Goal: Task Accomplishment & Management: Manage account settings

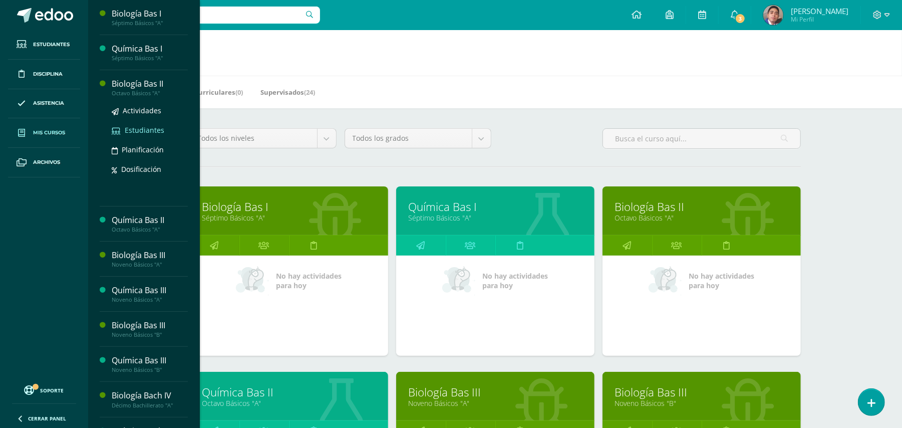
click at [131, 126] on span "Estudiantes" at bounding box center [145, 130] width 40 height 10
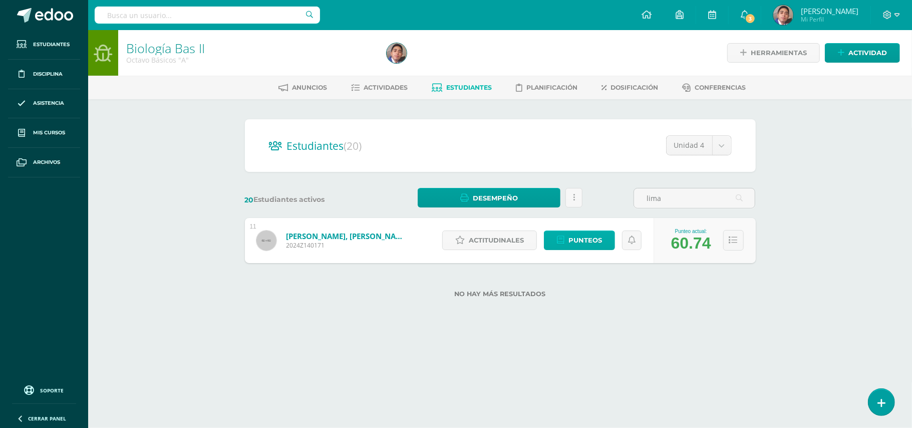
type input "lima"
click at [586, 239] on span "Punteos" at bounding box center [586, 240] width 34 height 19
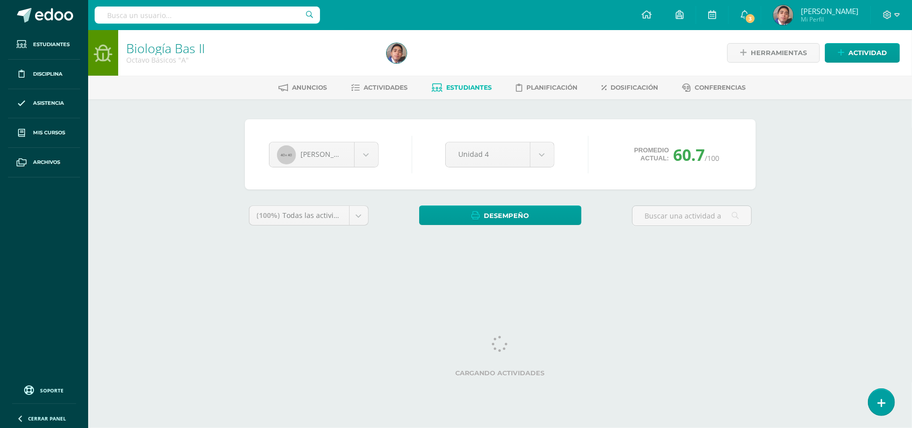
click at [785, 164] on div "Biología Bas II Octavo Básicos "A" Herramientas Detalle de asistencias Activida…" at bounding box center [500, 150] width 824 height 240
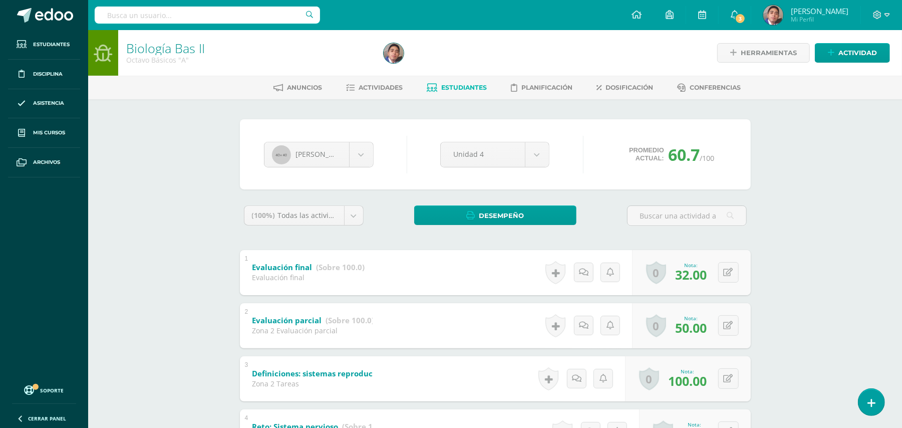
click at [791, 203] on div "Biología Bas II Octavo Básicos "A" Herramientas Detalle de asistencias Activida…" at bounding box center [495, 433] width 814 height 806
click at [540, 153] on body "Estudiantes Disciplina Asistencia Mis cursos Archivos Soporte Ayuda Reportar un…" at bounding box center [451, 418] width 902 height 836
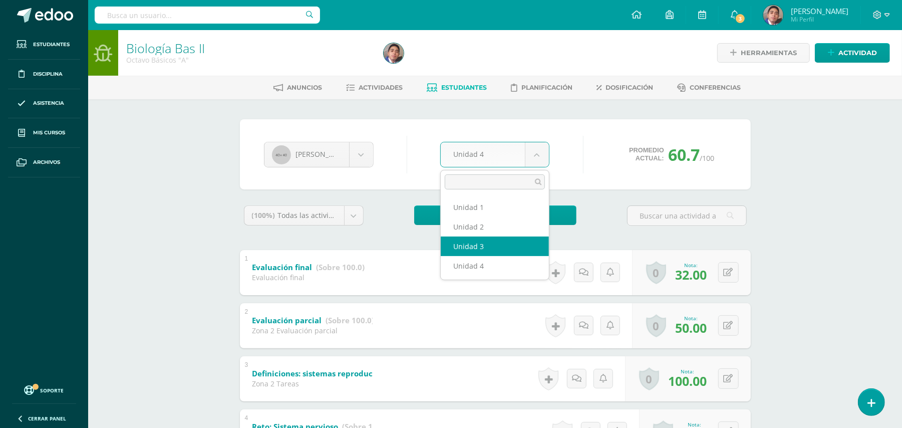
select select "Unidad 3"
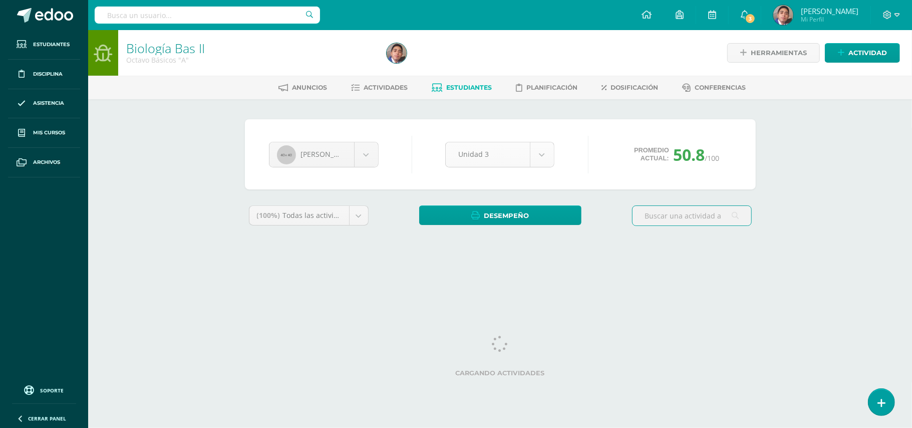
click at [536, 159] on body "Estudiantes Disciplina Asistencia Mis cursos Archivos Soporte Ayuda Reportar un…" at bounding box center [456, 135] width 912 height 270
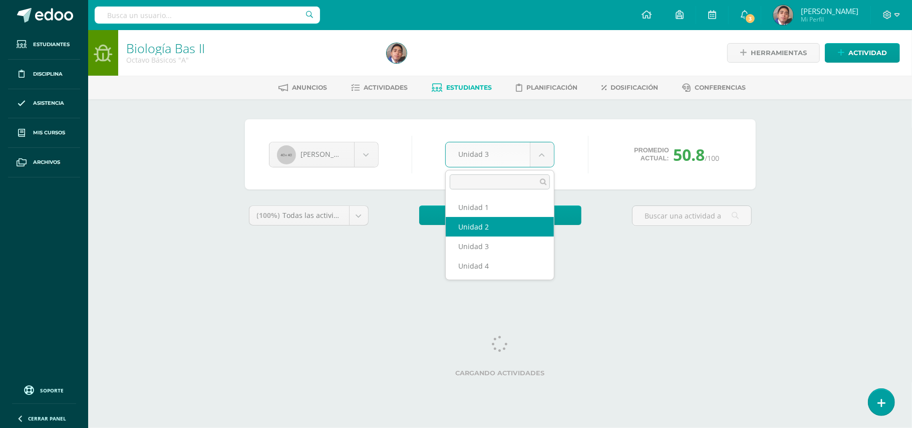
select select "Unidad 2"
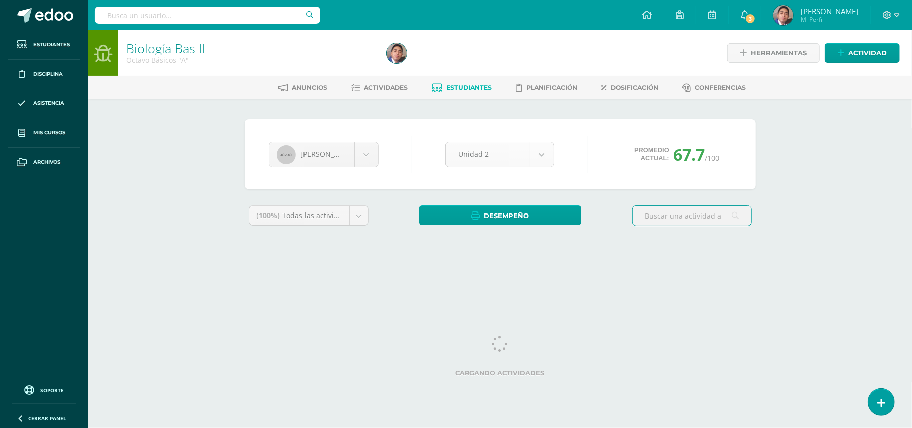
click at [538, 156] on body "Estudiantes Disciplina Asistencia Mis cursos Archivos Soporte Ayuda Reportar un…" at bounding box center [456, 135] width 912 height 270
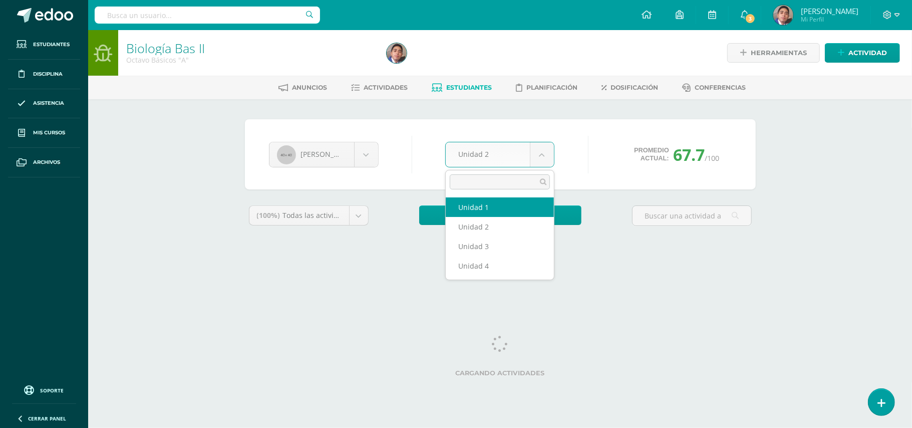
select select "Unidad 1"
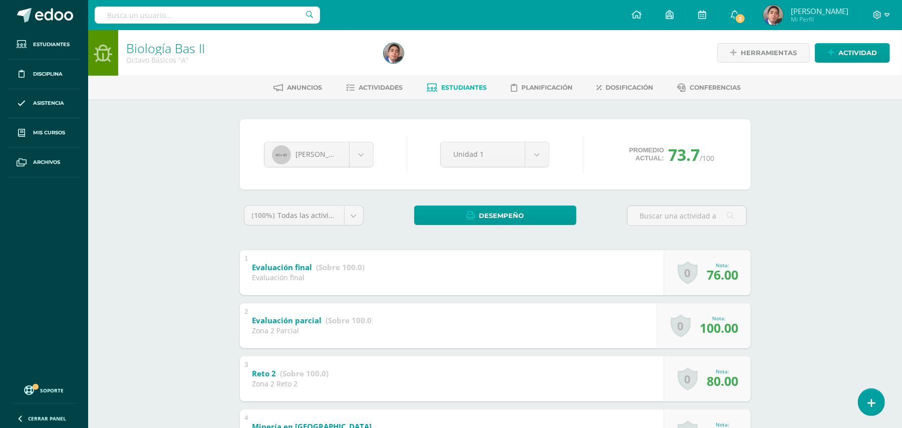
click at [445, 309] on div "2 Evaluación parcial (Sobre 100.0) Zona 2 Parcial Nota 100.00 0 Logros Logros o…" at bounding box center [495, 325] width 511 height 45
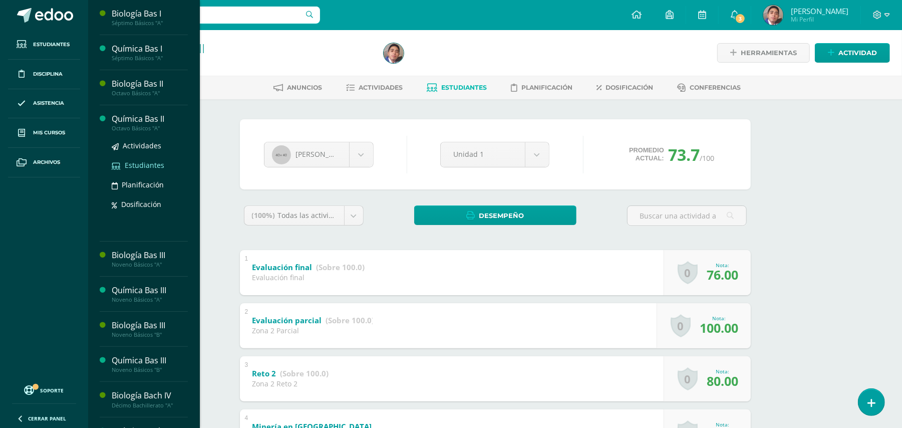
click at [135, 167] on span "Estudiantes" at bounding box center [145, 165] width 40 height 10
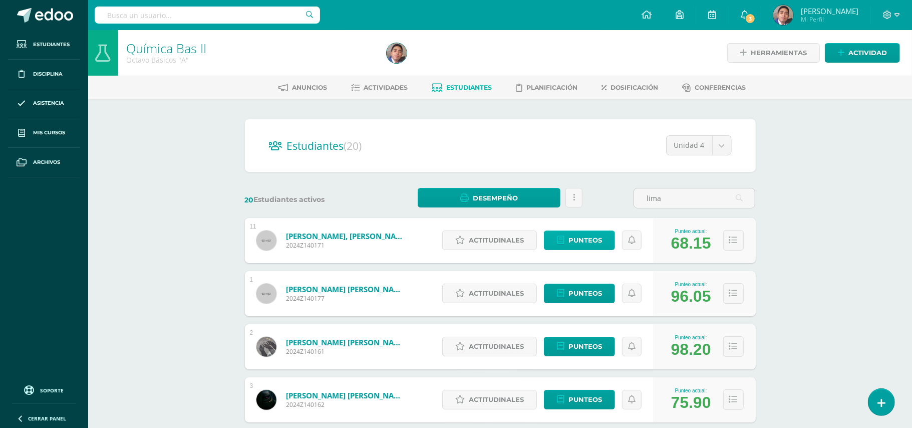
type input "lima"
click at [572, 245] on span "Punteos" at bounding box center [586, 240] width 34 height 19
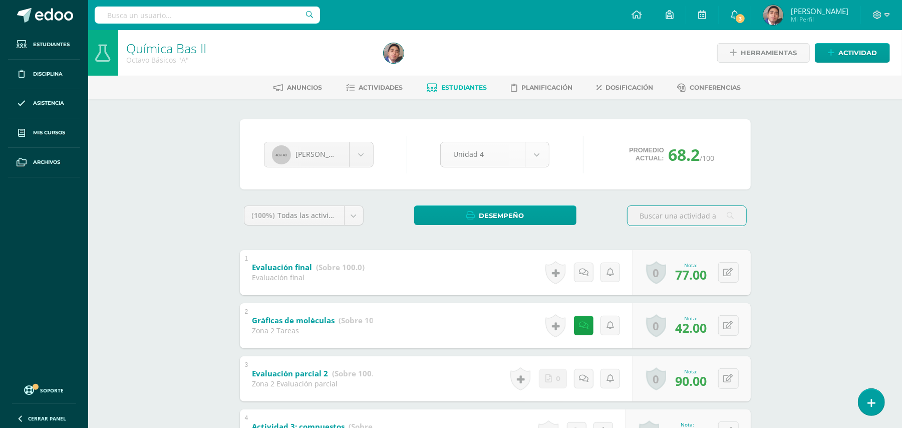
click at [547, 155] on body "Estudiantes Disciplina Asistencia Mis cursos Archivos Soporte Ayuda Reportar un…" at bounding box center [451, 418] width 902 height 836
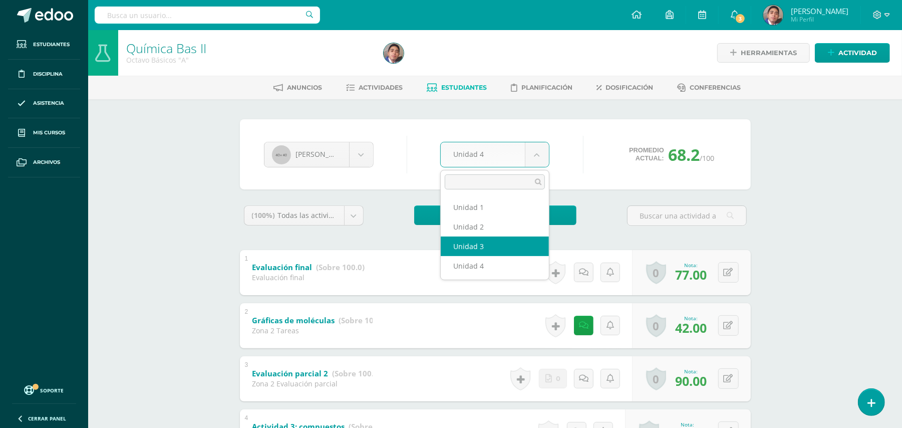
select select "Unidad 3"
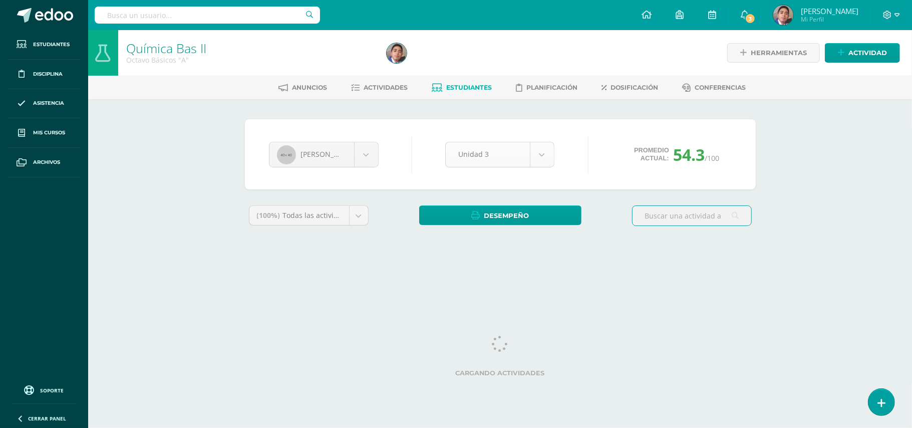
click at [543, 156] on body "Estudiantes Disciplina Asistencia Mis cursos Archivos Soporte Ayuda Reportar un…" at bounding box center [456, 135] width 912 height 270
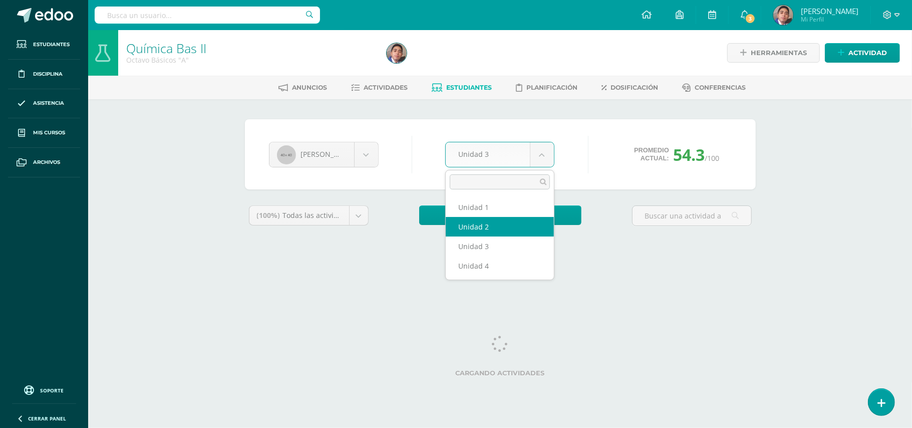
select select "Unidad 2"
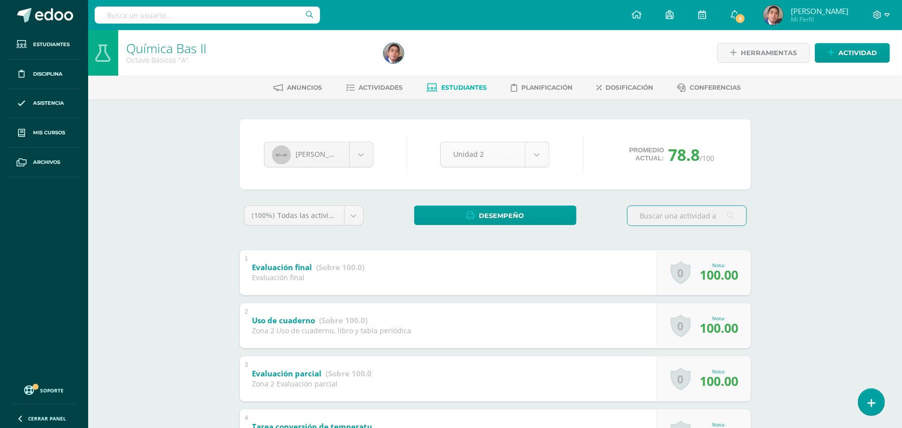
click at [530, 149] on body "Estudiantes Disciplina Asistencia Mis cursos Archivos Soporte Ayuda Reportar un…" at bounding box center [451, 393] width 902 height 786
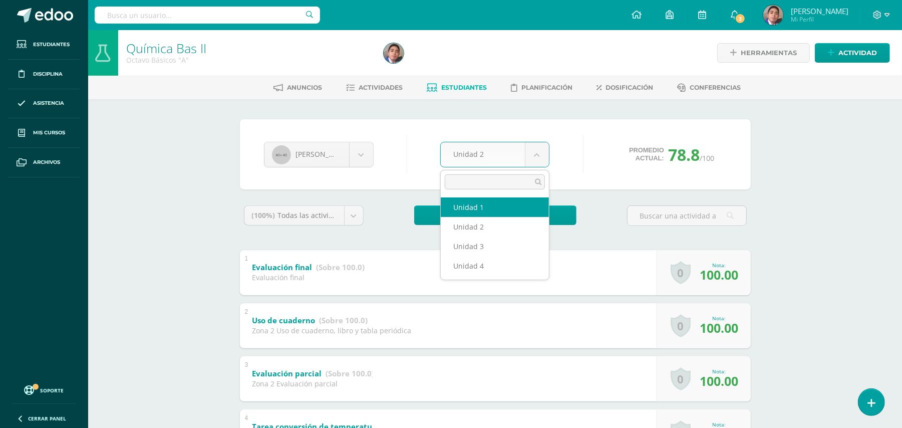
select select "Unidad 1"
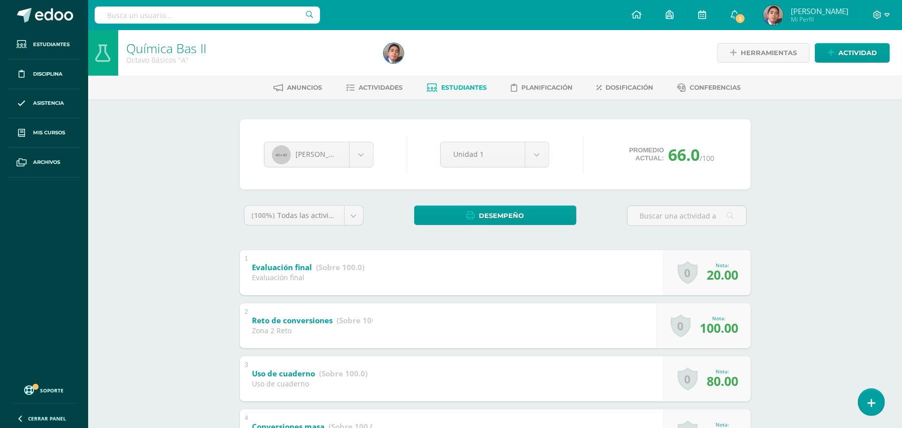
click at [455, 253] on div "1 Evaluación final (Sobre 100.0) Evaluación final Nota 20.00 0 Logros Logros ob…" at bounding box center [495, 272] width 511 height 45
click at [373, 158] on body "Estudiantes Disciplina Asistencia Mis cursos Archivos Soporte Ayuda Reportar un…" at bounding box center [451, 366] width 902 height 733
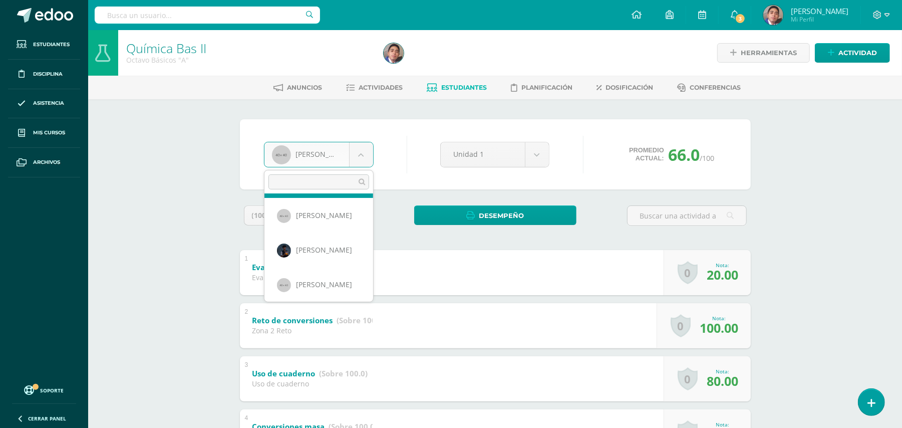
scroll to position [557, 0]
select select "197"
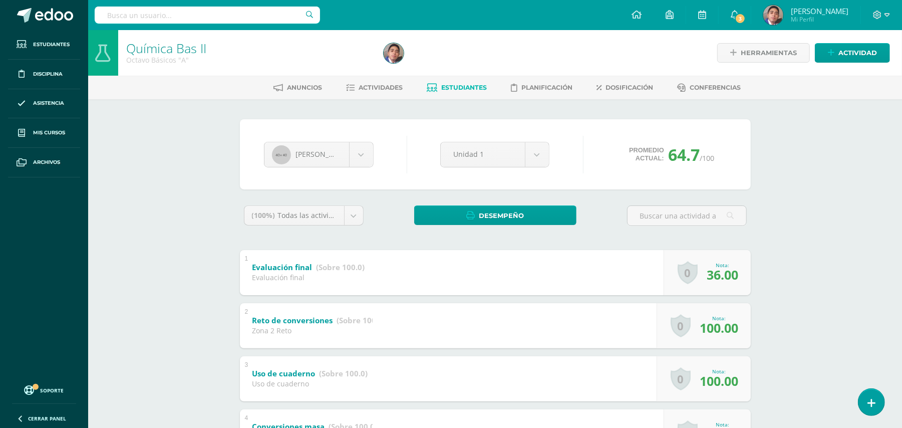
click at [413, 164] on div "[PERSON_NAME] [PERSON_NAME] [PERSON_NAME] [PERSON_NAME] [PERSON_NAME] [PERSON_N…" at bounding box center [495, 154] width 471 height 38
click at [540, 155] on body "Estudiantes Disciplina Asistencia Mis cursos Archivos Soporte Ayuda Reportar un…" at bounding box center [451, 366] width 902 height 733
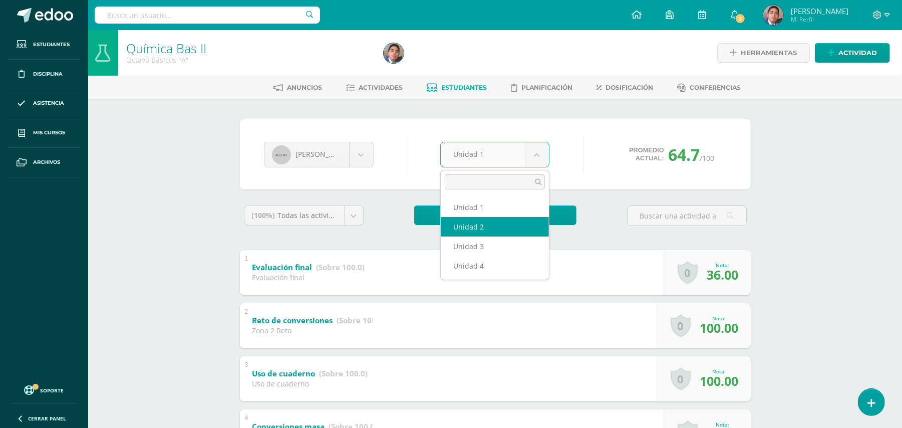
select select "Unidad 2"
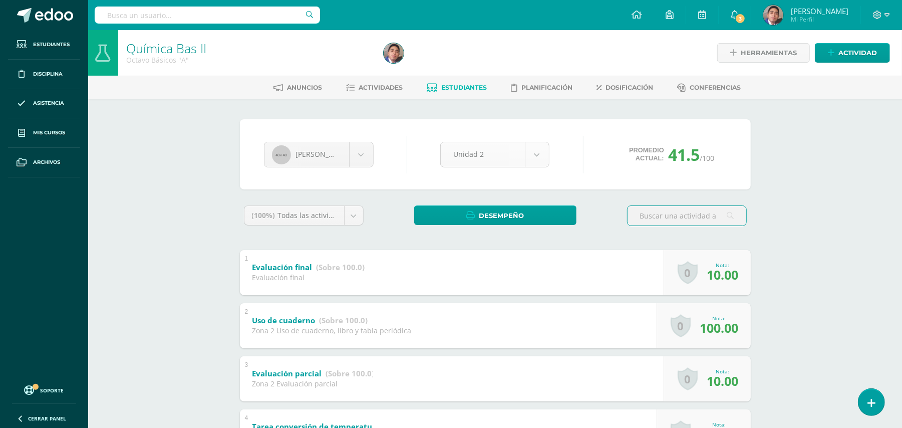
click at [531, 157] on body "Estudiantes Disciplina Asistencia Mis cursos Archivos Soporte Ayuda Reportar un…" at bounding box center [451, 393] width 902 height 786
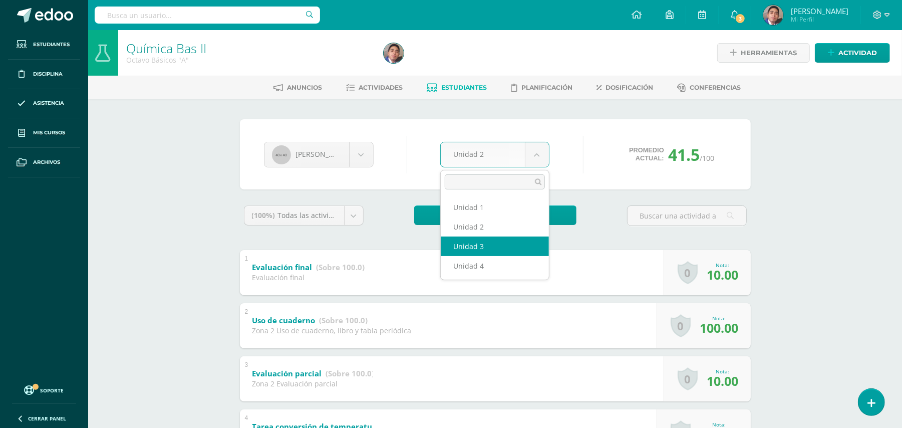
select select "Unidad 3"
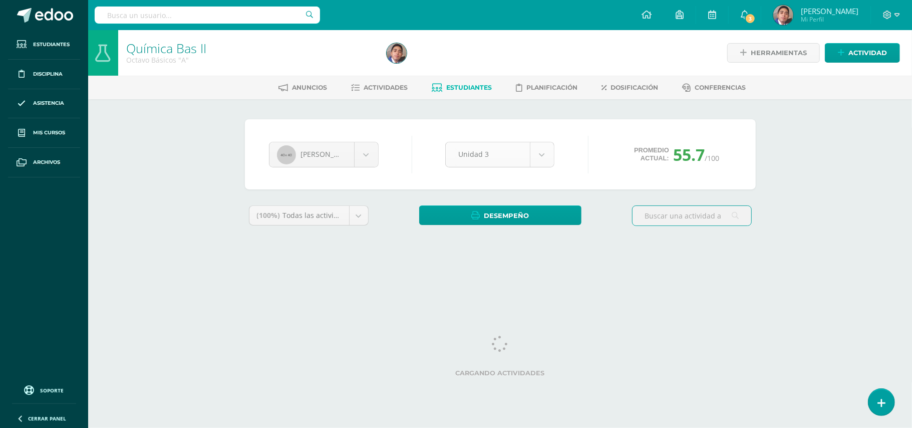
click at [544, 157] on body "Estudiantes Disciplina Asistencia Mis cursos Archivos Soporte Ayuda Reportar un…" at bounding box center [456, 135] width 912 height 270
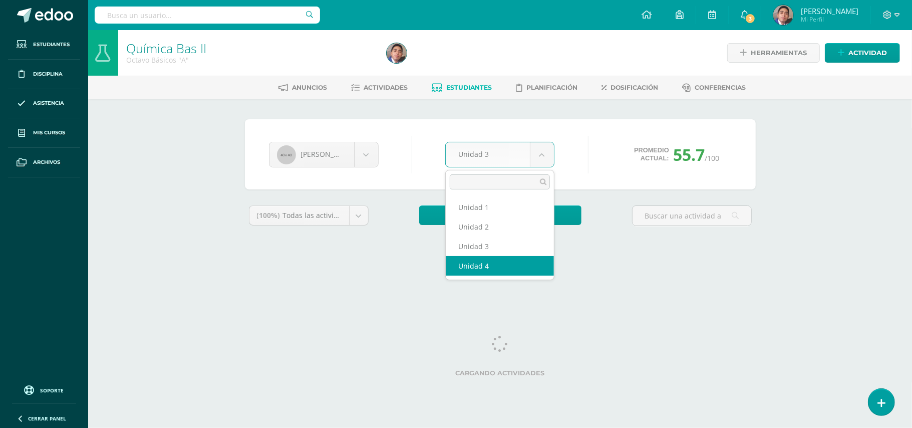
select select "Unidad 4"
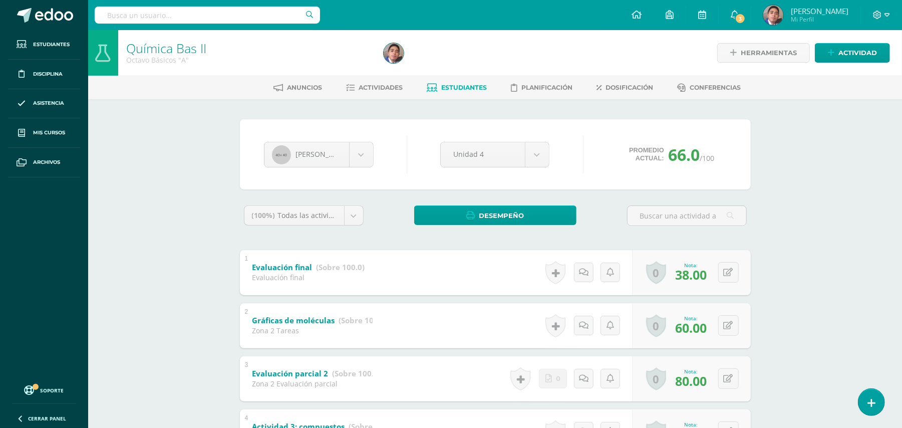
click at [455, 311] on div "2 Gráficas de moléculas (Sobre 100.0) Zona 2 Tareas Nota 60.00 0 Logros Logros …" at bounding box center [495, 325] width 511 height 45
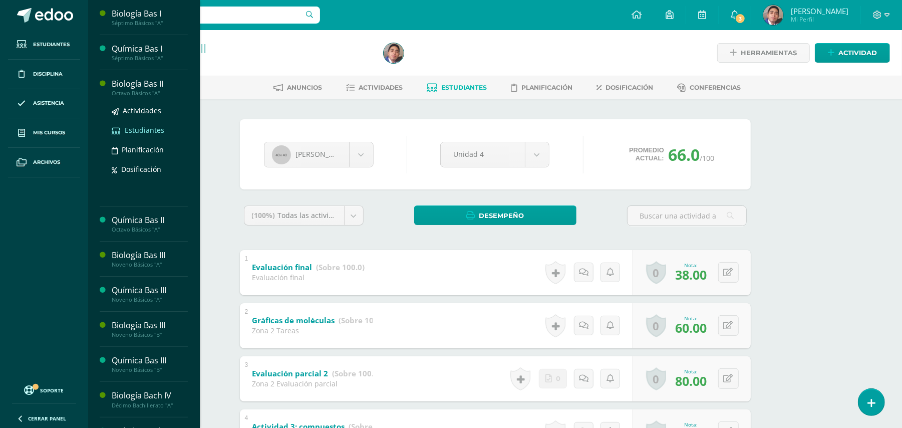
click at [141, 128] on span "Estudiantes" at bounding box center [145, 130] width 40 height 10
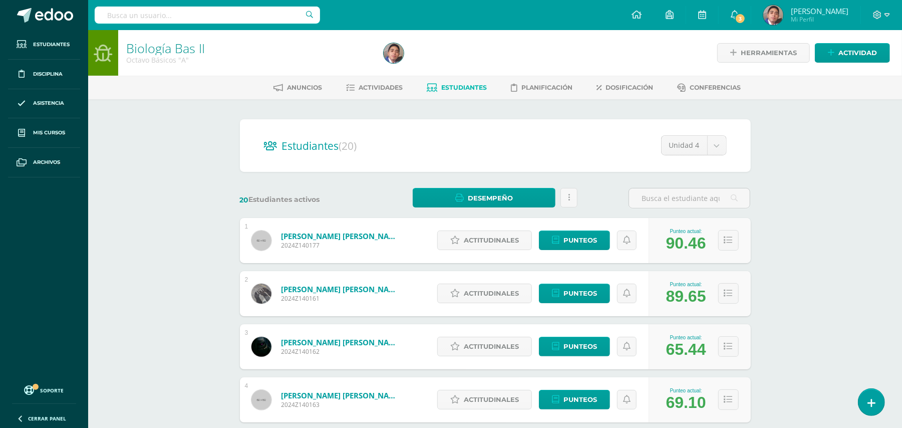
click at [159, 165] on div "Biología Bas II Octavo Básicos "A" Herramientas Detalle de asistencias Activida…" at bounding box center [495, 417] width 814 height 774
click at [693, 192] on input "text" at bounding box center [689, 198] width 121 height 20
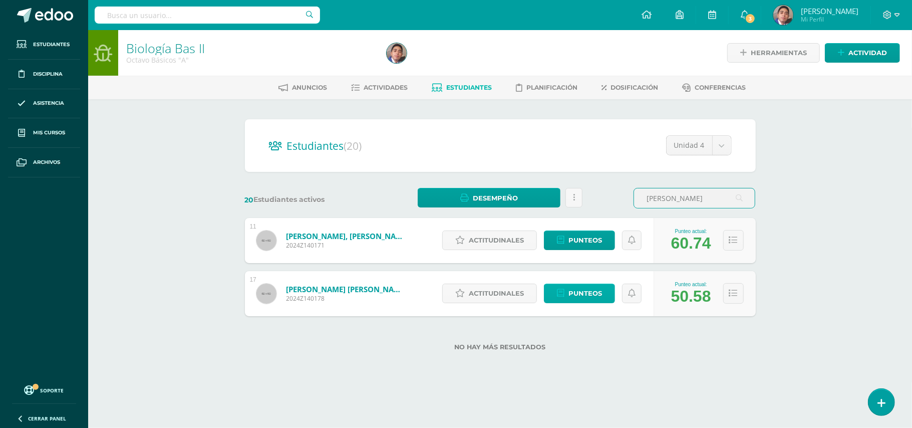
type input "javier"
click at [586, 290] on span "Punteos" at bounding box center [586, 293] width 34 height 19
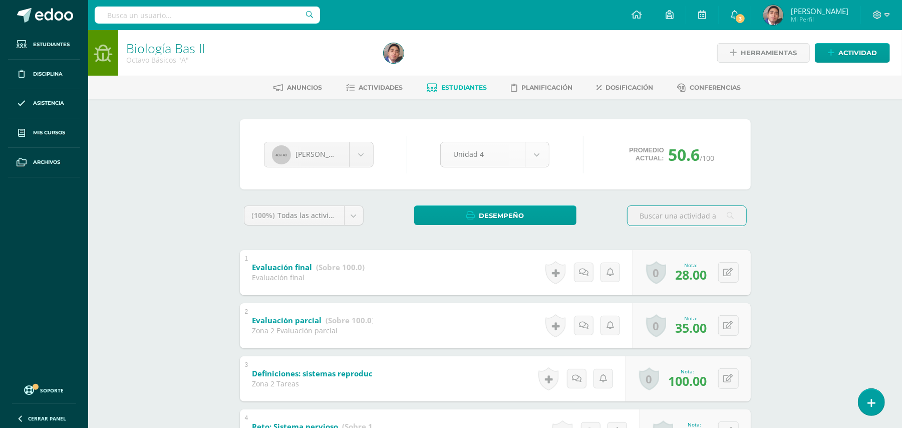
click at [536, 153] on body "Estudiantes Disciplina Asistencia Mis cursos Archivos Soporte Ayuda Reportar un…" at bounding box center [451, 418] width 902 height 836
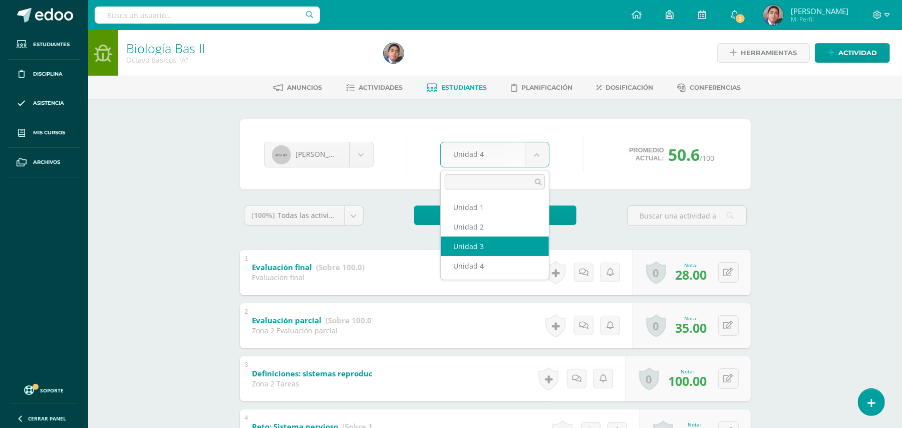
select select "Unidad 3"
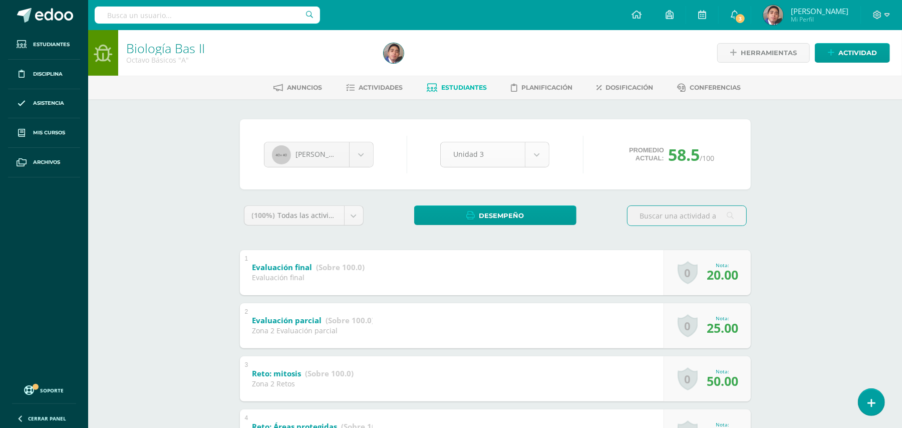
click at [544, 161] on body "Estudiantes Disciplina Asistencia Mis cursos Archivos Soporte Ayuda Reportar un…" at bounding box center [451, 418] width 902 height 836
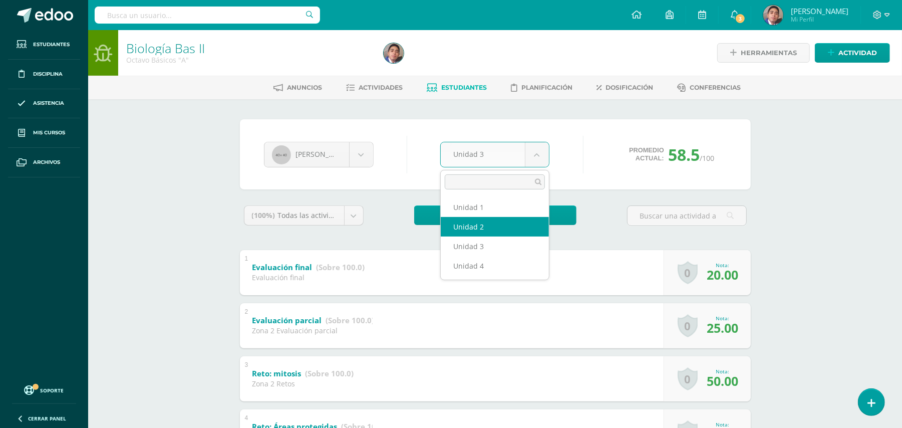
select select "Unidad 2"
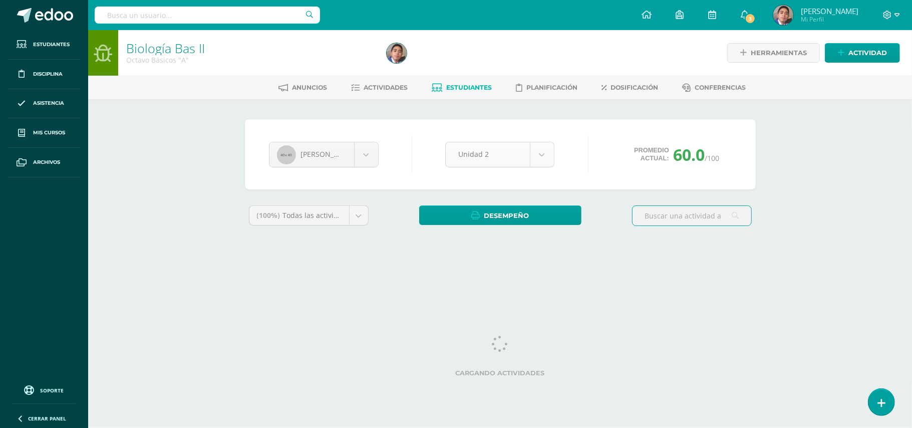
click at [544, 165] on body "Estudiantes Disciplina Asistencia Mis cursos Archivos Soporte Ayuda Reportar un…" at bounding box center [456, 135] width 912 height 270
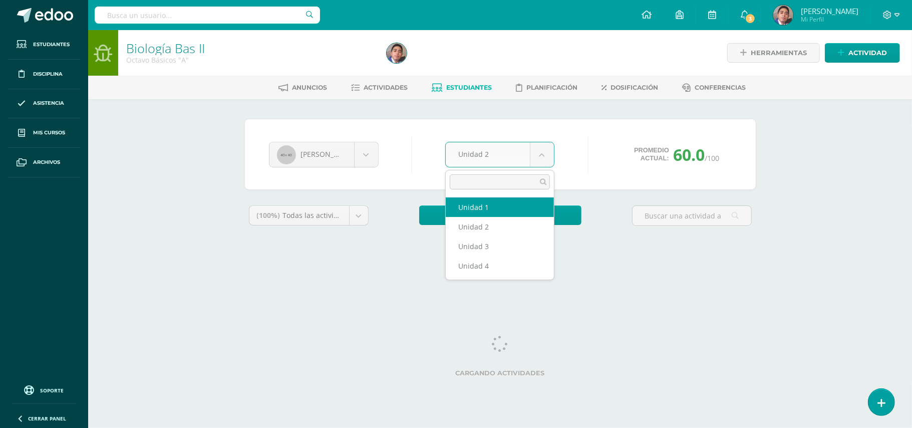
select select "Unidad 1"
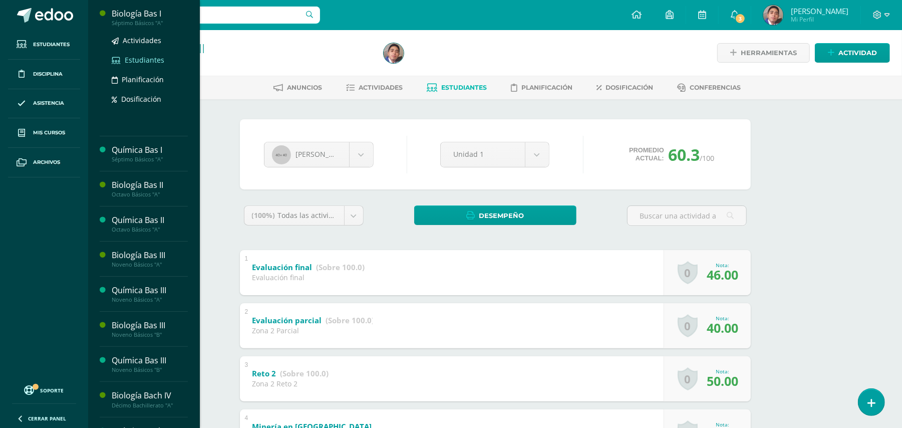
click at [125, 59] on span "Estudiantes" at bounding box center [145, 60] width 40 height 10
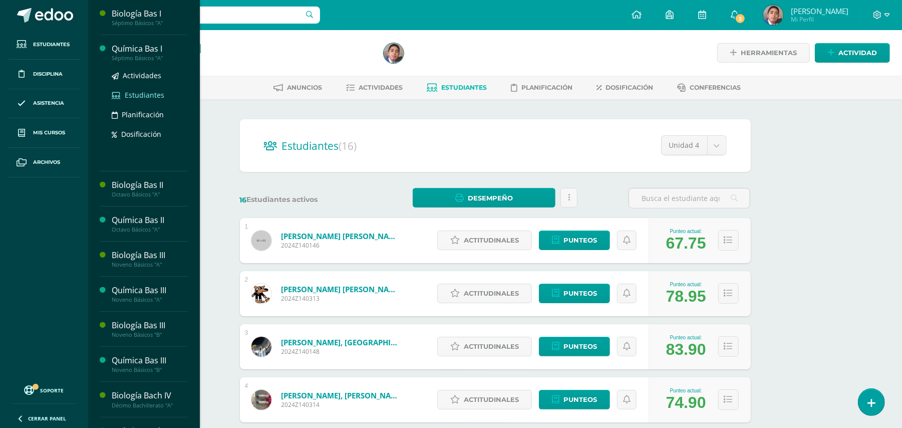
click at [144, 97] on span "Estudiantes" at bounding box center [145, 95] width 40 height 10
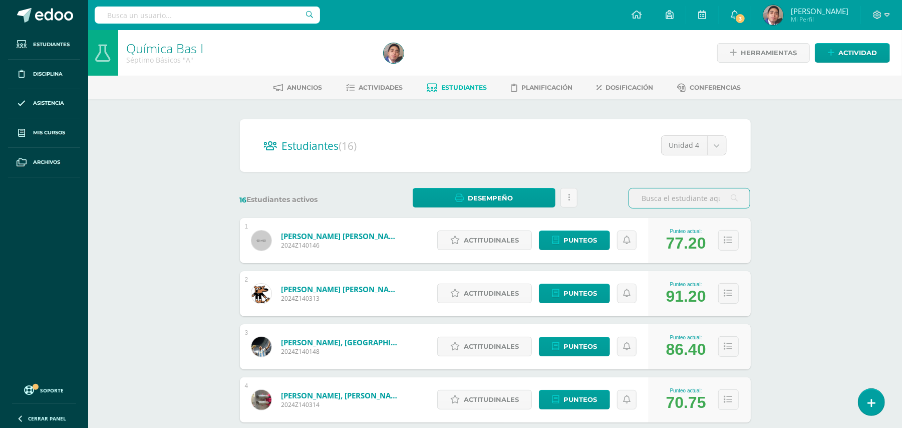
click at [183, 147] on div "Química Bas I Séptimo Básicos "A" Herramientas Detalle de asistencias Actividad…" at bounding box center [495, 417] width 814 height 774
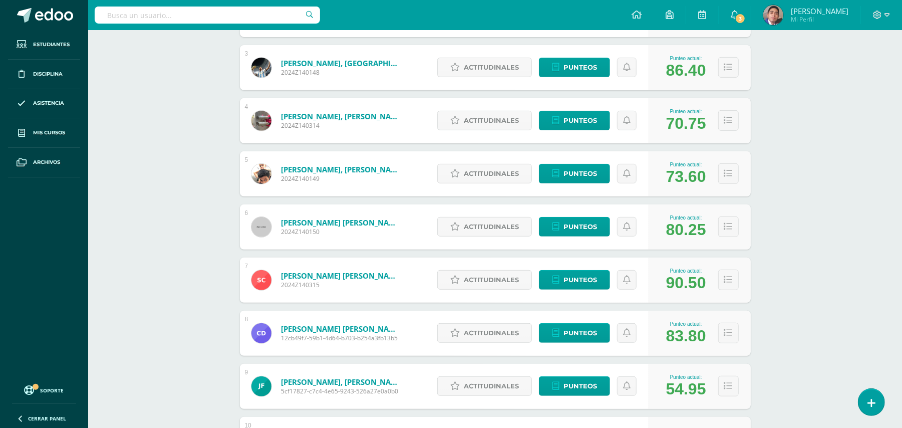
scroll to position [294, 0]
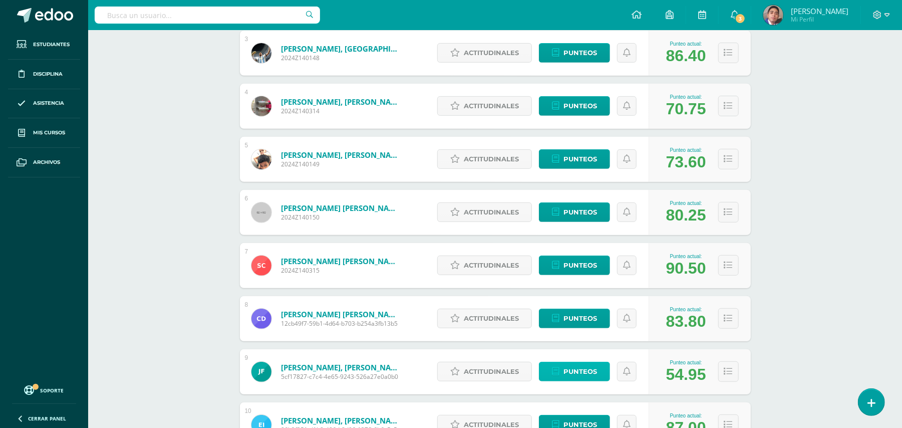
click at [567, 374] on span "Punteos" at bounding box center [581, 371] width 34 height 19
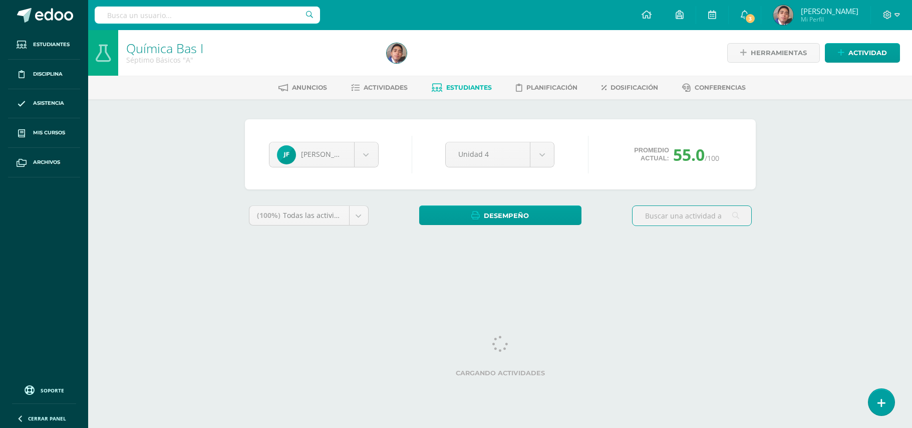
click at [201, 156] on div "Química Bas I Séptimo Básicos "A" Herramientas Detalle de asistencias Actividad…" at bounding box center [500, 150] width 824 height 240
click at [145, 163] on div "Química Bas I Séptimo Básicos "A" Herramientas Detalle de asistencias Actividad…" at bounding box center [500, 150] width 824 height 240
click at [205, 200] on div "Química Bas I Séptimo Básicos "A" Herramientas Detalle de asistencias Actividad…" at bounding box center [500, 150] width 824 height 240
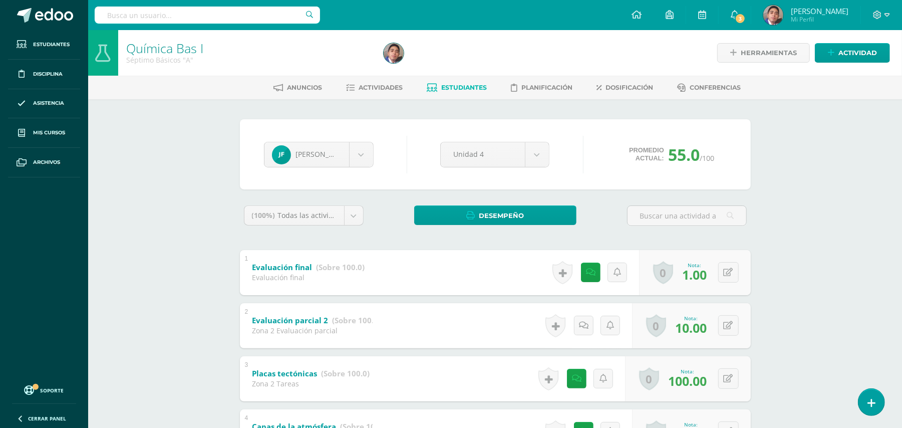
click at [169, 210] on div "Química Bas I Séptimo Básicos "A" Herramientas Detalle de asistencias Actividad…" at bounding box center [495, 433] width 814 height 806
click at [590, 278] on link at bounding box center [594, 272] width 20 height 20
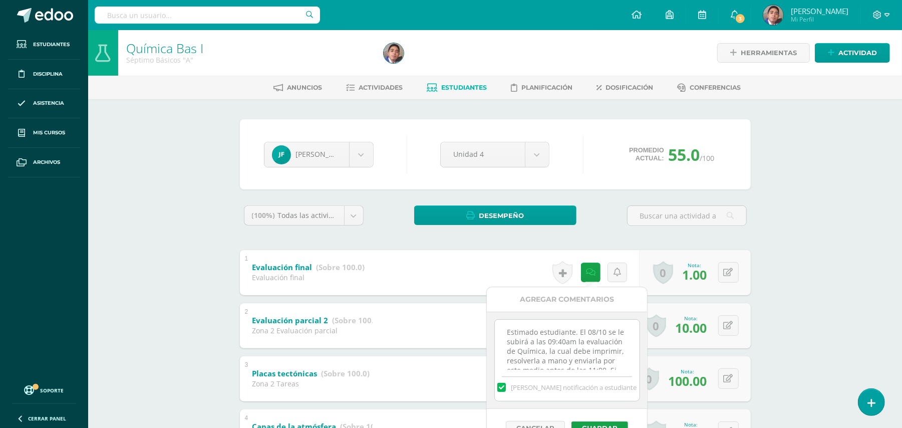
click at [588, 328] on textarea "Estimado estudiante. El 08/10 se le subirá a las 09:40am la evaluación de Quími…" at bounding box center [567, 345] width 145 height 50
click at [808, 250] on div "Química Bas I Séptimo Básicos "A" Herramientas Detalle de asistencias Actividad…" at bounding box center [495, 433] width 814 height 806
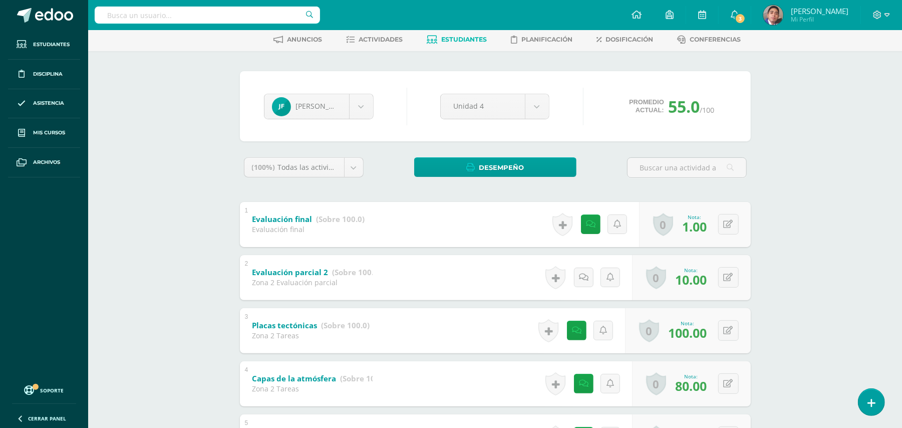
scroll to position [53, 0]
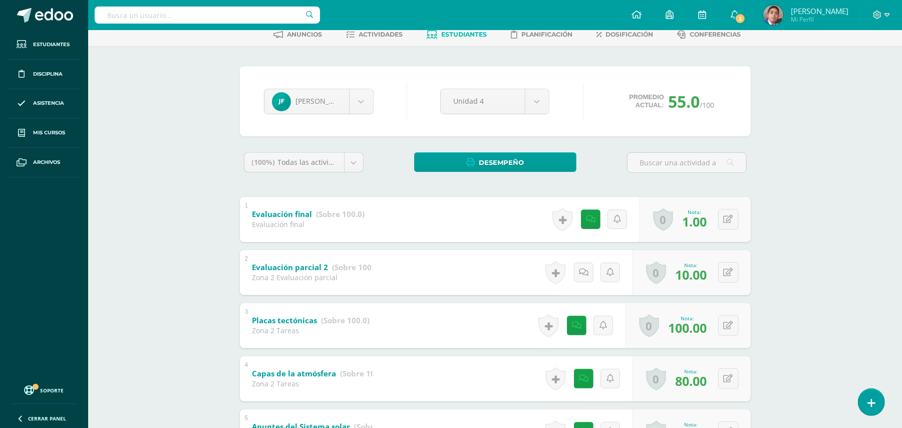
click at [193, 132] on div "Química Bas I Séptimo Básicos "A" Herramientas Detalle de asistencias Actividad…" at bounding box center [495, 408] width 814 height 863
click at [182, 129] on div "Química Bas I Séptimo Básicos "A" Herramientas Detalle de asistencias Actividad…" at bounding box center [495, 408] width 814 height 863
click at [597, 226] on link at bounding box center [594, 219] width 20 height 20
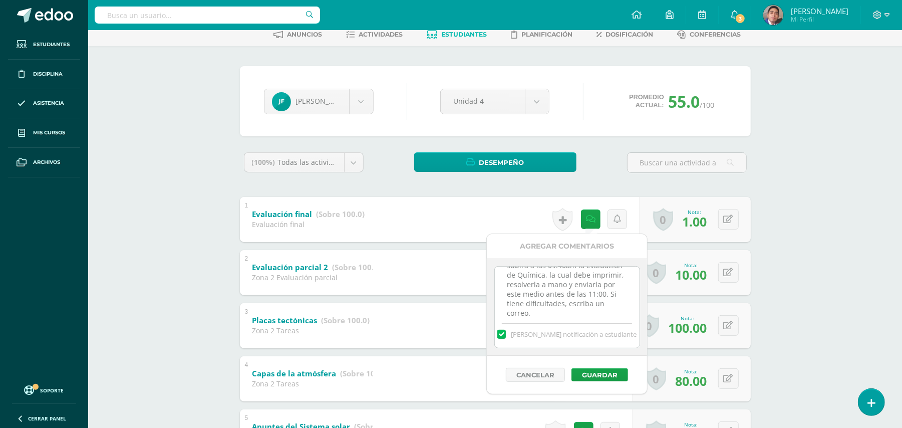
click at [582, 314] on textarea "Estimado estudiante. El 08/10 se le subirá a las 09:40am la evaluación de Quími…" at bounding box center [567, 292] width 145 height 50
click at [505, 331] on label at bounding box center [501, 334] width 8 height 9
click at [0, 0] on input "Mandar notificación a estudiante" at bounding box center [0, 0] width 0 height 0
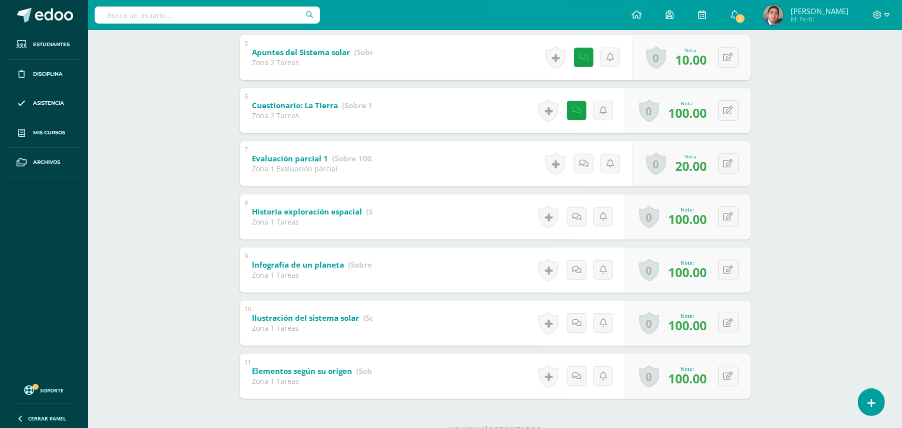
click at [874, 237] on div "Química Bas I Séptimo Básicos "A" Herramientas Detalle de asistencias Actividad…" at bounding box center [495, 34] width 814 height 863
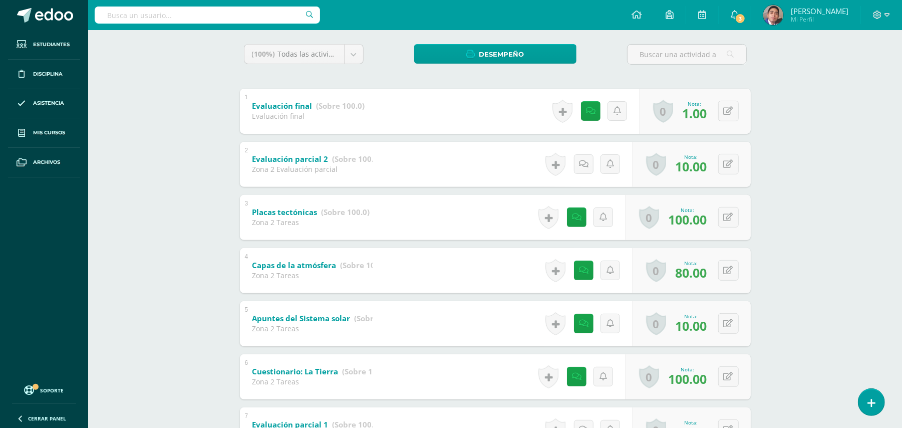
scroll to position [160, 0]
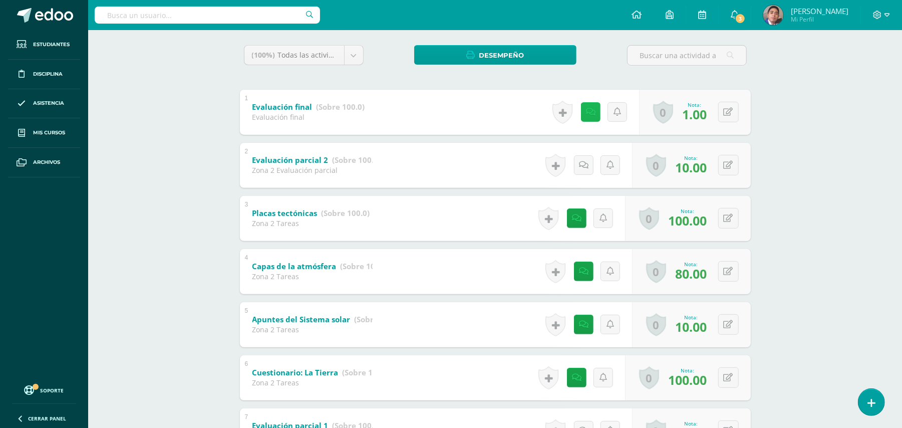
click at [598, 115] on link at bounding box center [591, 112] width 20 height 20
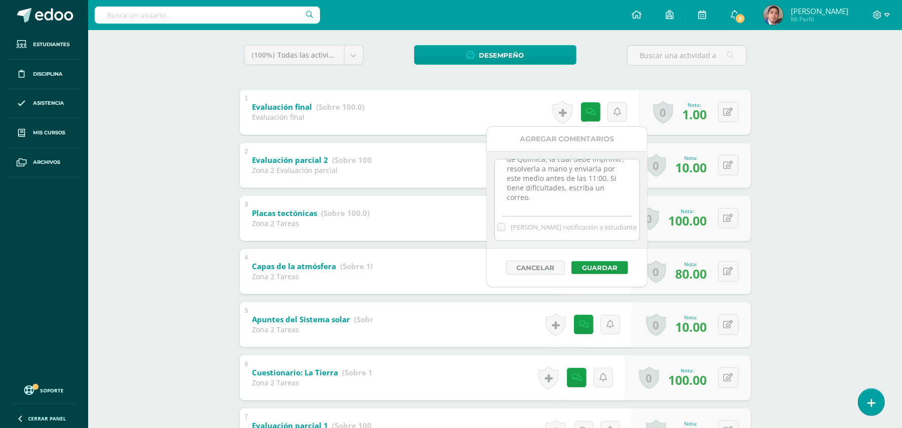
click at [544, 207] on textarea "Estimado estudiante. El 08/10 se le subirá a las 09:40am la evaluación de Quími…" at bounding box center [567, 184] width 145 height 50
type textarea "Estimado estudiante. El 08/10 se le subirá a las 09:40am la evaluación de Quími…"
click at [599, 271] on button "Guardar" at bounding box center [600, 267] width 57 height 13
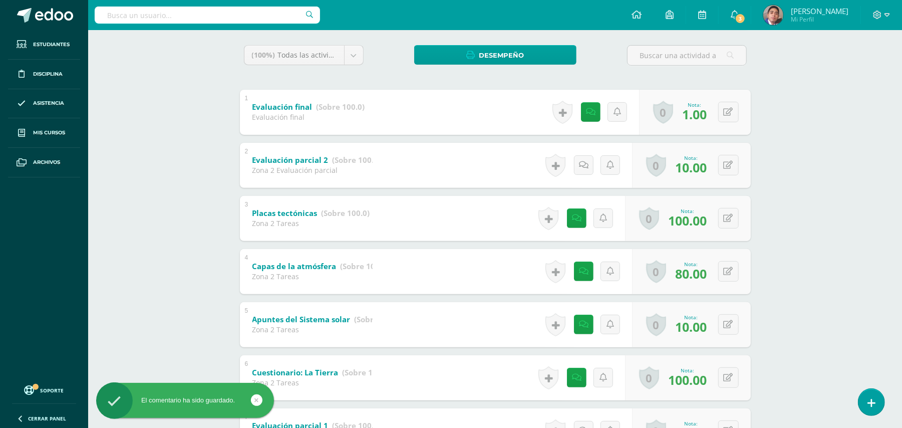
click at [837, 225] on div "Química Bas I Séptimo Básicos "A" Herramientas Detalle de asistencias Actividad…" at bounding box center [495, 301] width 814 height 863
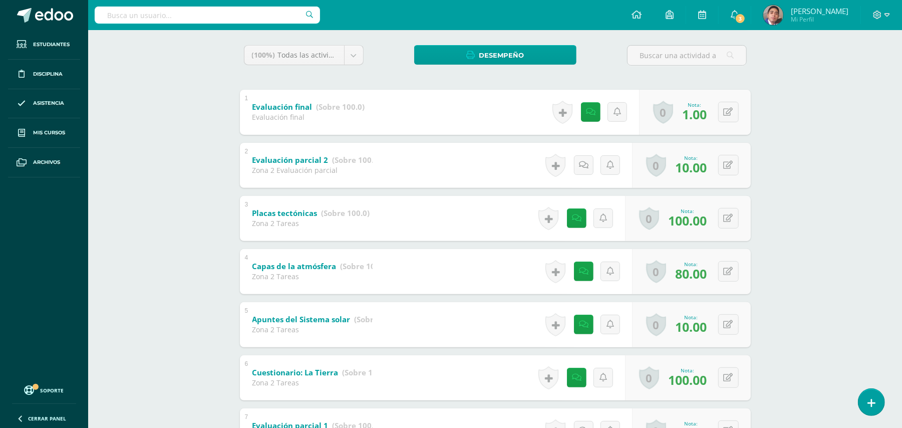
click at [837, 225] on div "Química Bas I Séptimo Básicos "A" Herramientas Detalle de asistencias Actividad…" at bounding box center [495, 301] width 814 height 863
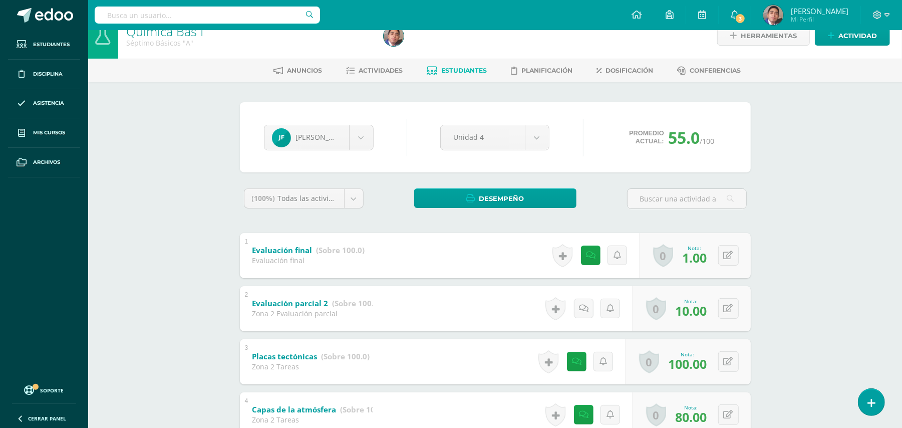
scroll to position [0, 0]
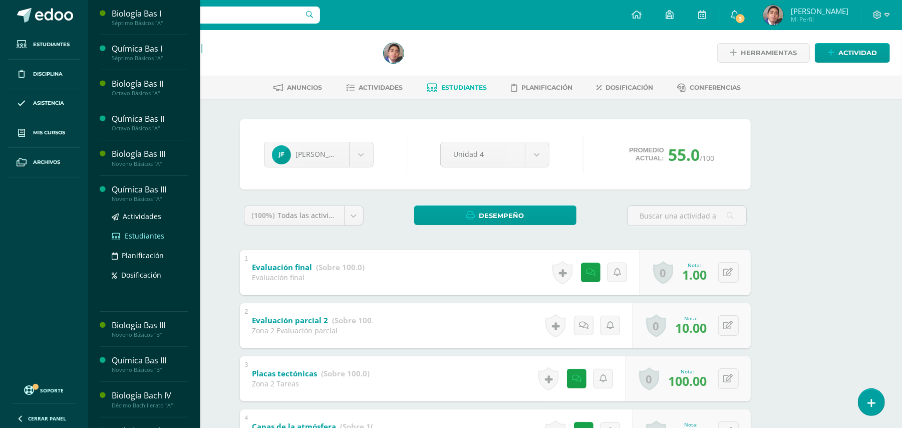
click at [148, 233] on span "Estudiantes" at bounding box center [145, 236] width 40 height 10
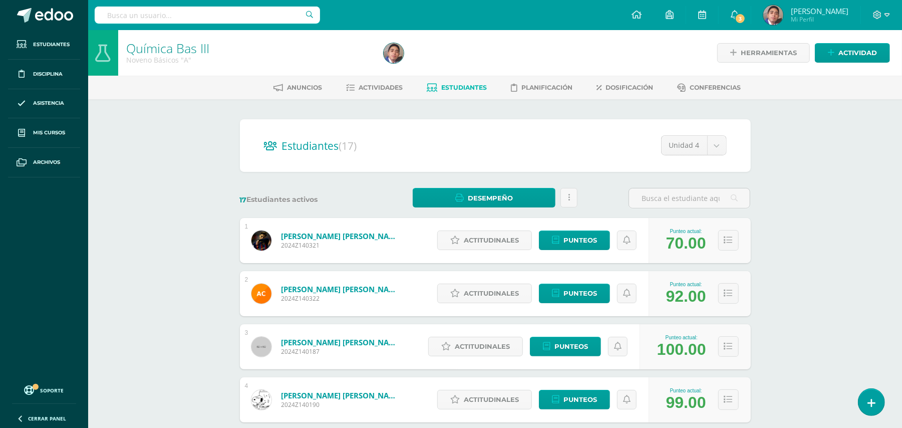
click at [861, 227] on div "Química Bas III Noveno Básicos "A" Herramientas Detalle de asistencias Activida…" at bounding box center [495, 417] width 814 height 774
click at [801, 302] on div "Química Bas III Noveno Básicos "A" Herramientas Detalle de asistencias Activida…" at bounding box center [495, 417] width 814 height 774
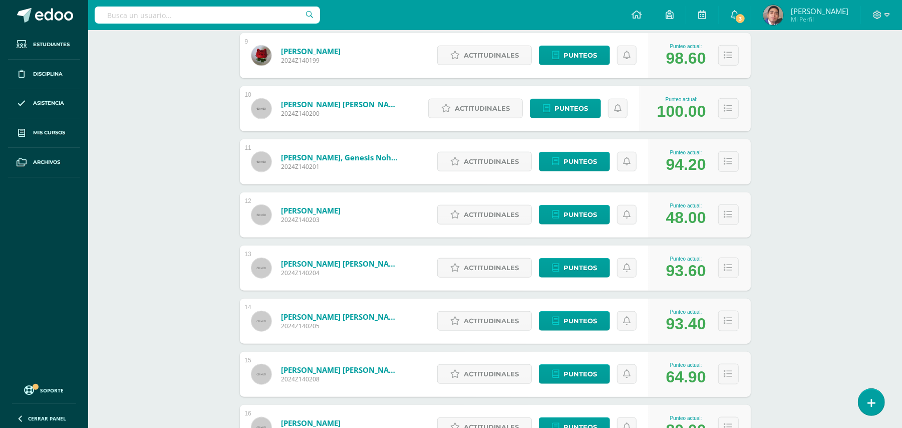
scroll to position [750, 0]
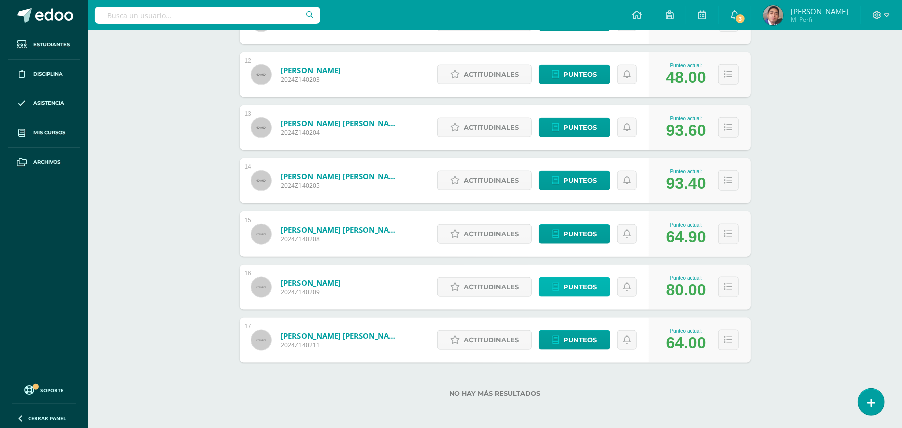
click at [597, 285] on link "Punteos" at bounding box center [574, 287] width 71 height 20
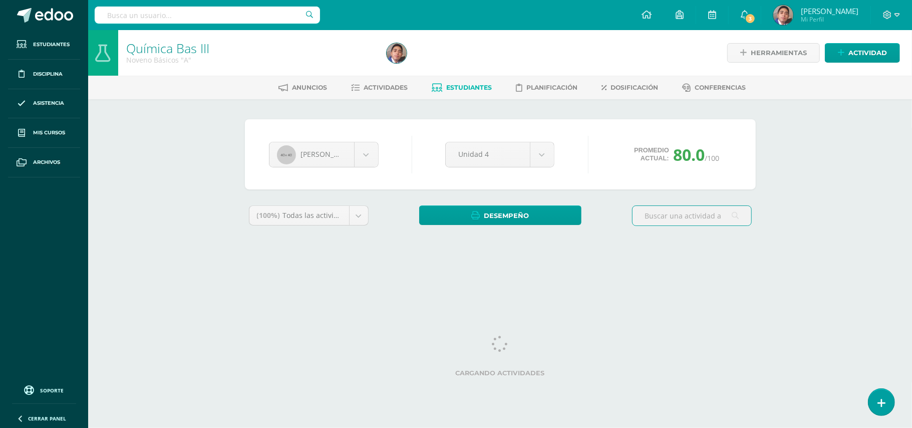
click at [158, 196] on div "Química Bas III Noveno Básicos "A" Herramientas Detalle de asistencias Activida…" at bounding box center [500, 150] width 824 height 240
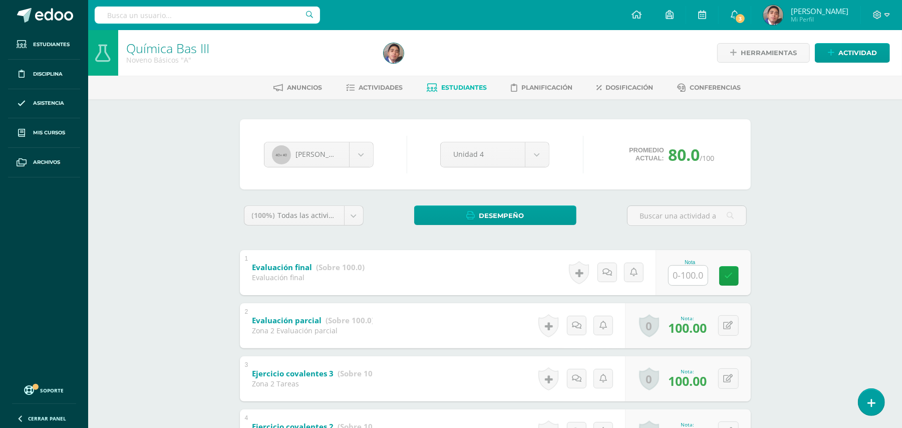
click at [136, 166] on div "Química Bas III Noveno Básicos "A" Herramientas Detalle de asistencias Activida…" at bounding box center [495, 408] width 814 height 756
click at [690, 275] on input "text" at bounding box center [688, 276] width 39 height 20
type input "60"
click at [824, 272] on div "Química Bas III Noveno Básicos "A" Herramientas Detalle de asistencias Activida…" at bounding box center [495, 408] width 814 height 756
click at [369, 85] on span "Actividades" at bounding box center [381, 88] width 44 height 8
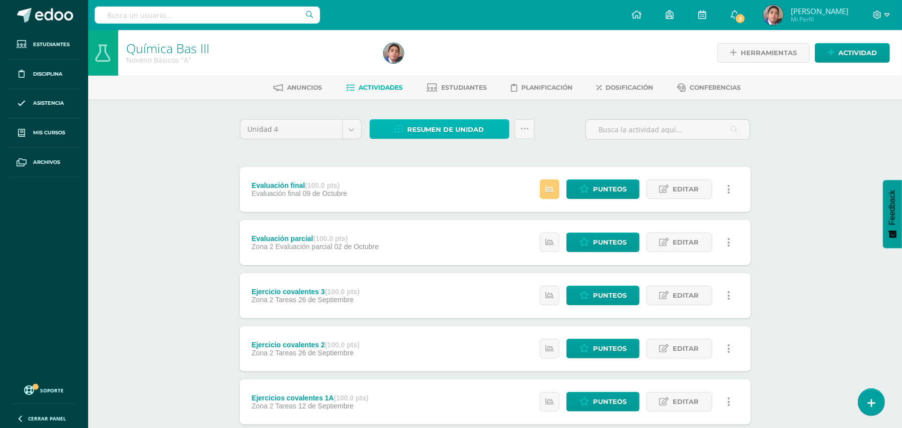
click at [425, 127] on span "Resumen de unidad" at bounding box center [445, 129] width 77 height 19
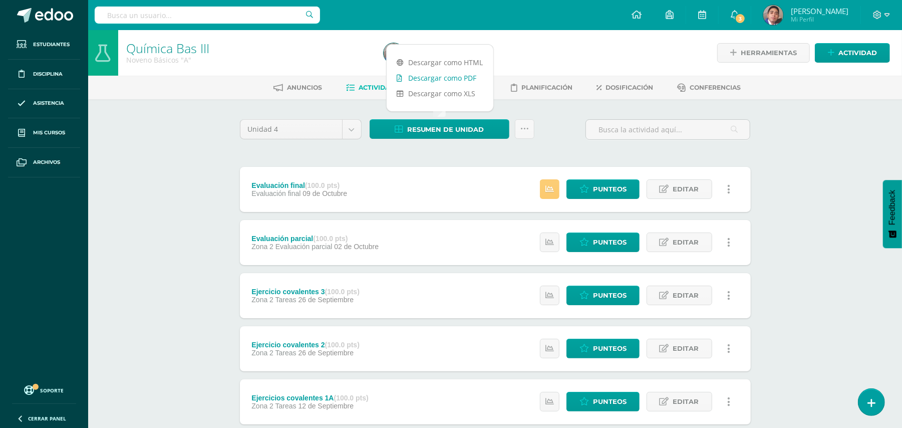
click at [449, 81] on link "Descargar como PDF" at bounding box center [440, 78] width 107 height 16
